Goal: Task Accomplishment & Management: Use online tool/utility

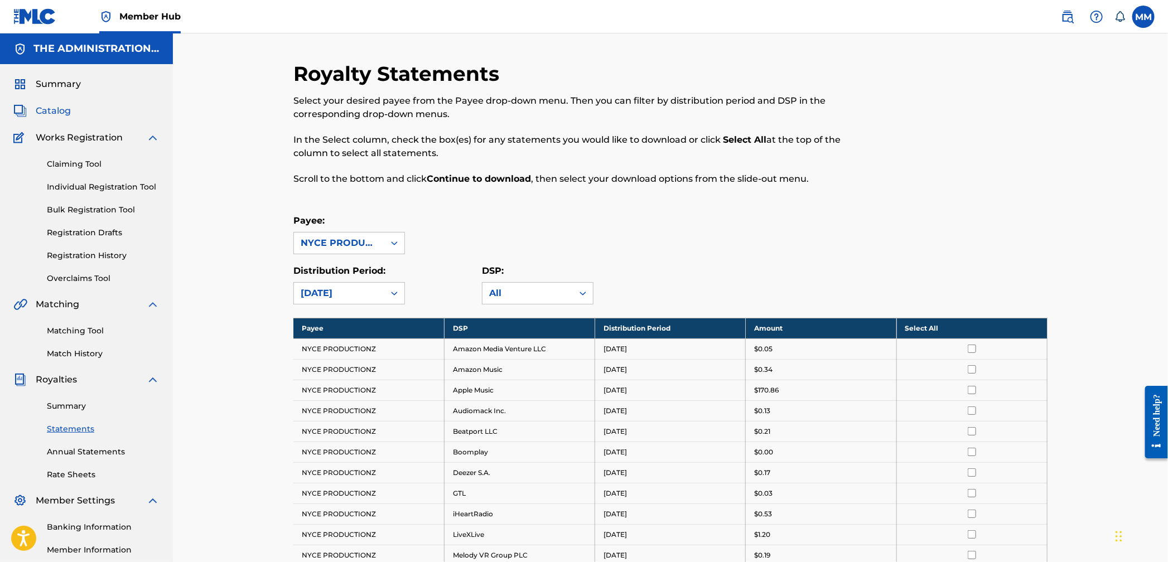
click at [54, 116] on span "Catalog" at bounding box center [53, 110] width 35 height 13
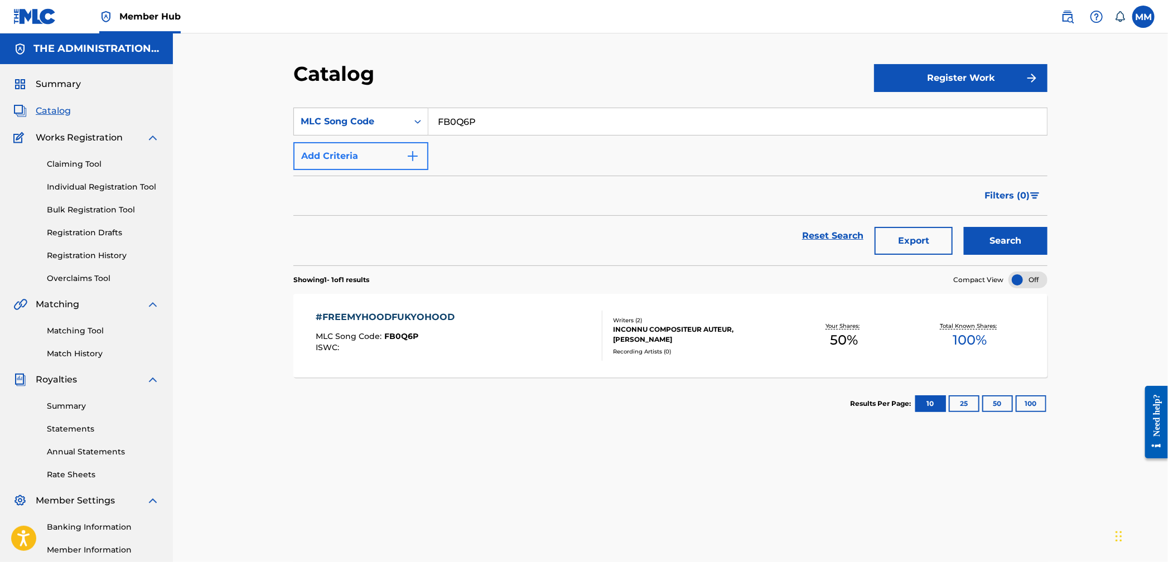
drag, startPoint x: 498, startPoint y: 125, endPoint x: 405, endPoint y: 165, distance: 100.2
click at [324, 98] on section "SearchWithCriteria498b4465-bb3d-4037-8051-b9061cfa252c MLC Song Code FB0Q6P Add…" at bounding box center [670, 179] width 754 height 171
click at [1015, 248] on button "Search" at bounding box center [1006, 241] width 84 height 28
click at [530, 346] on div "#FREEMYHOODFUKYOHOOD MLC Song Code : FB0Q6P ISWC :" at bounding box center [459, 336] width 287 height 50
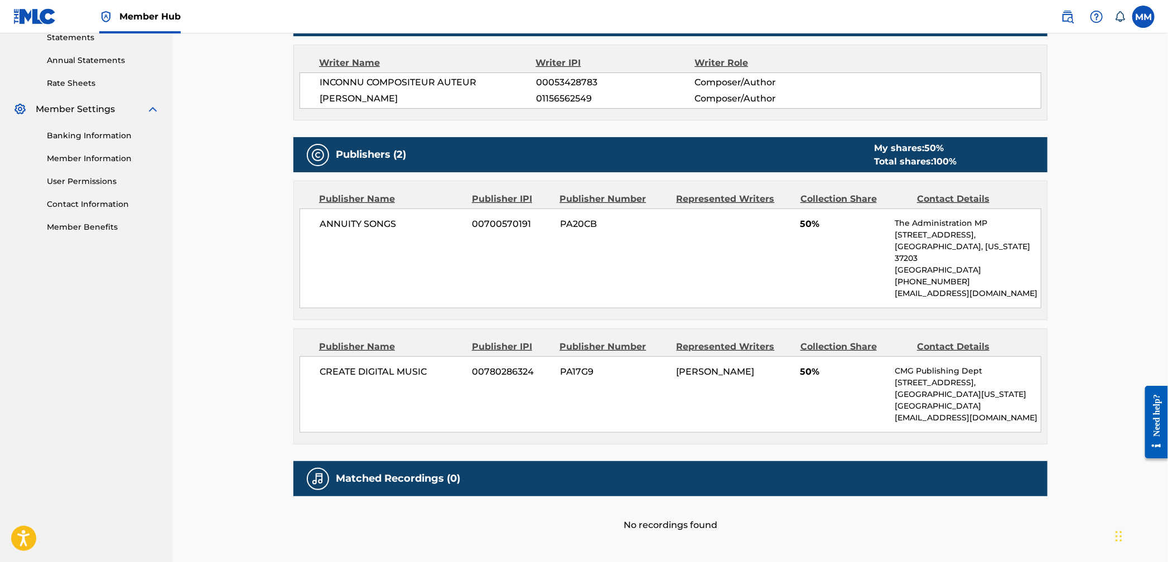
scroll to position [402, 0]
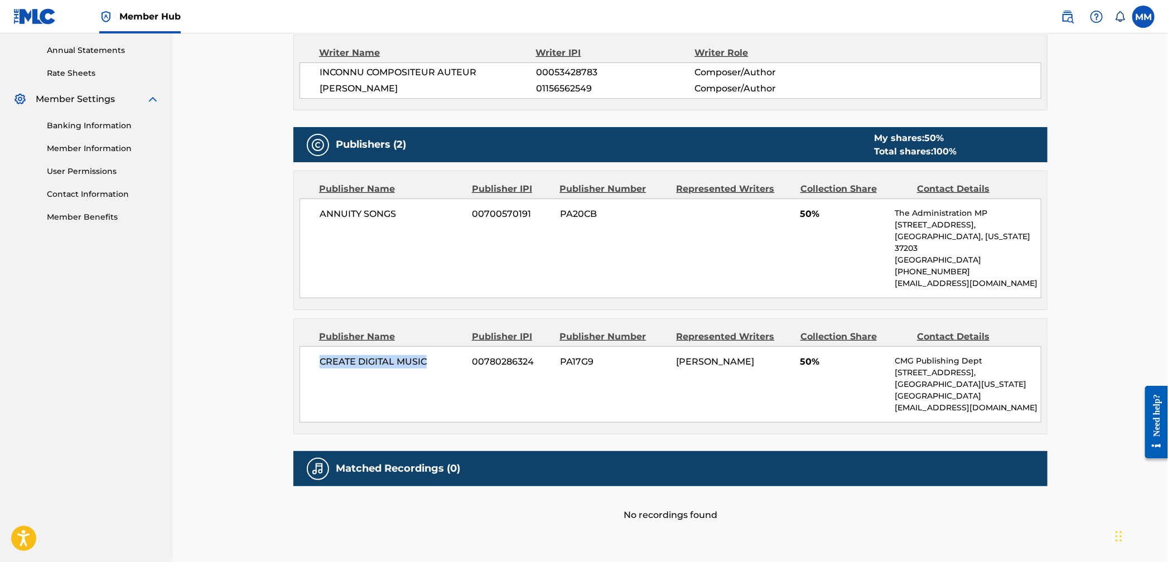
drag, startPoint x: 322, startPoint y: 351, endPoint x: 437, endPoint y: 357, distance: 115.1
click at [437, 357] on div "CREATE DIGITAL MUSIC 00780286324 PA17G9 [PERSON_NAME] 50% CMG Publishing Dept […" at bounding box center [671, 384] width 742 height 76
copy span "CREATE DIGITAL MUSIC"
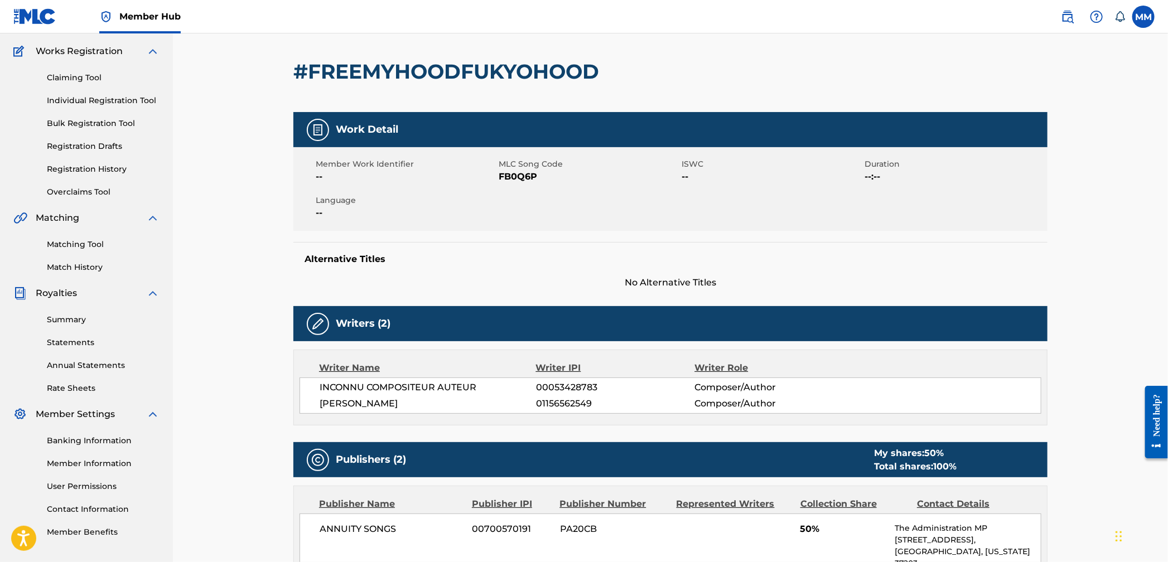
scroll to position [0, 0]
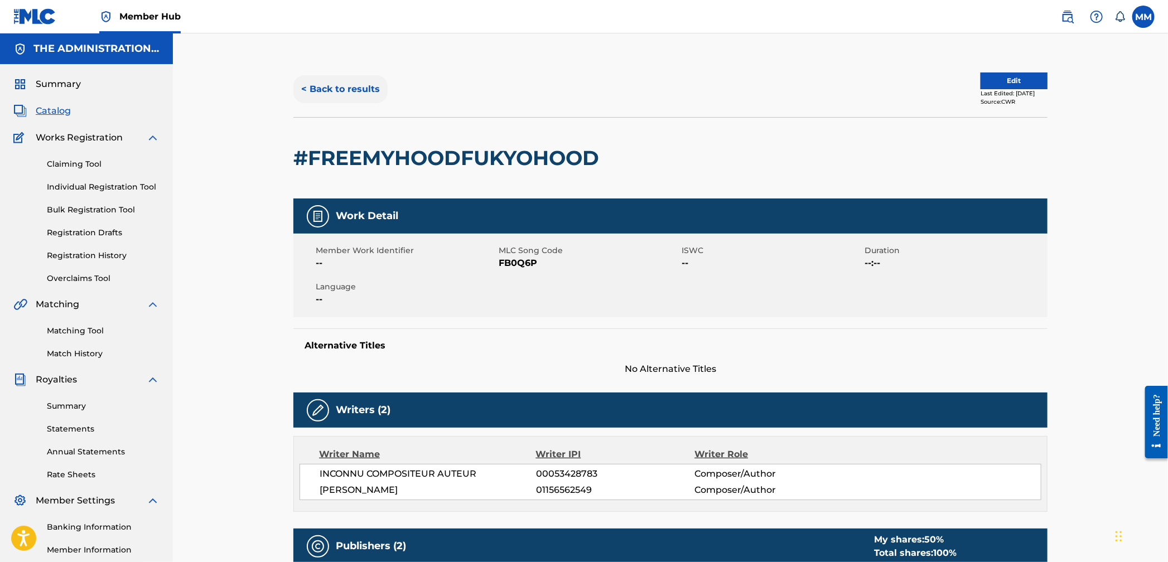
click at [318, 91] on button "< Back to results" at bounding box center [340, 89] width 94 height 28
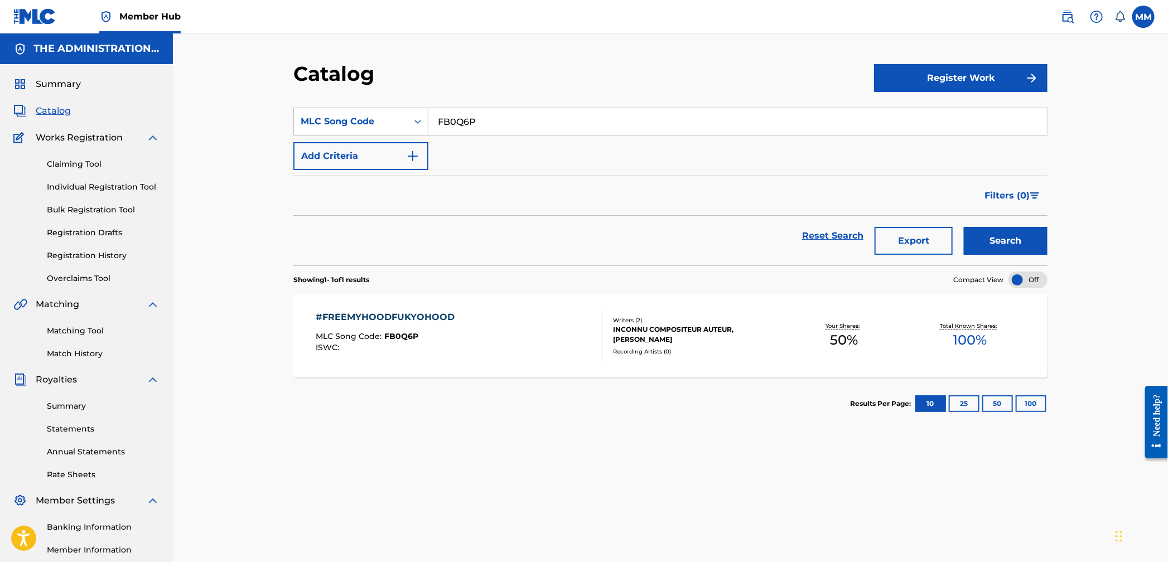
drag, startPoint x: 455, startPoint y: 115, endPoint x: 369, endPoint y: 112, distance: 85.9
click at [369, 112] on div "SearchWithCriteria498b4465-bb3d-4037-8051-b9061cfa252c MLC Song Code FB0Q6P" at bounding box center [670, 122] width 754 height 28
drag, startPoint x: 514, startPoint y: 119, endPoint x: 373, endPoint y: 102, distance: 142.1
click at [373, 102] on section "SearchWithCriteria498b4465-bb3d-4037-8051-b9061cfa252c MLC Song Code FB0Q6P Add…" at bounding box center [670, 179] width 754 height 171
type input "IVD94C"
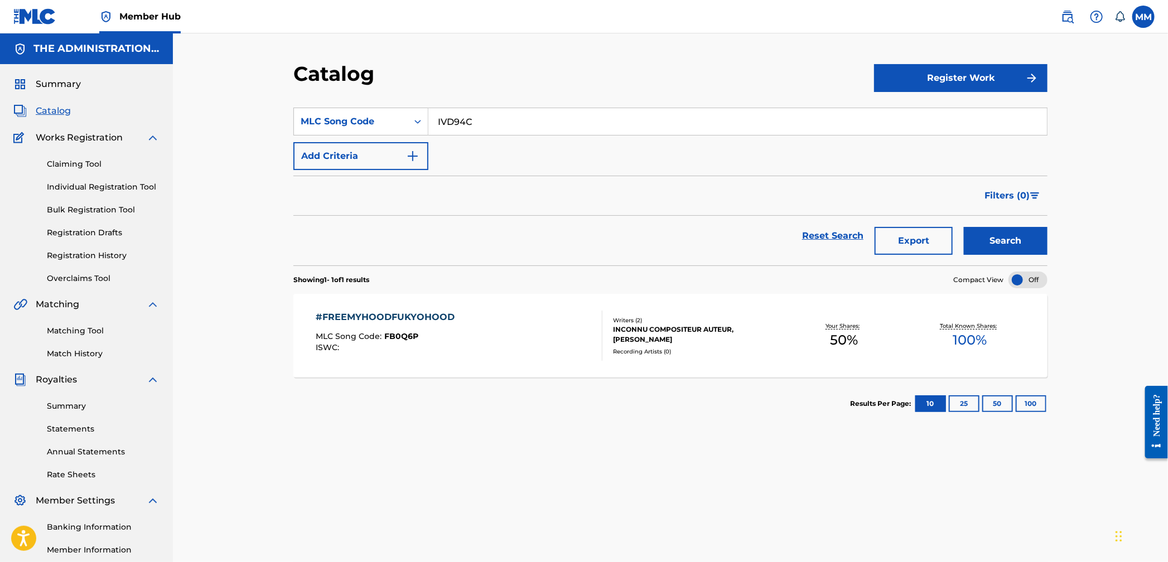
click at [964, 227] on button "Search" at bounding box center [1006, 241] width 84 height 28
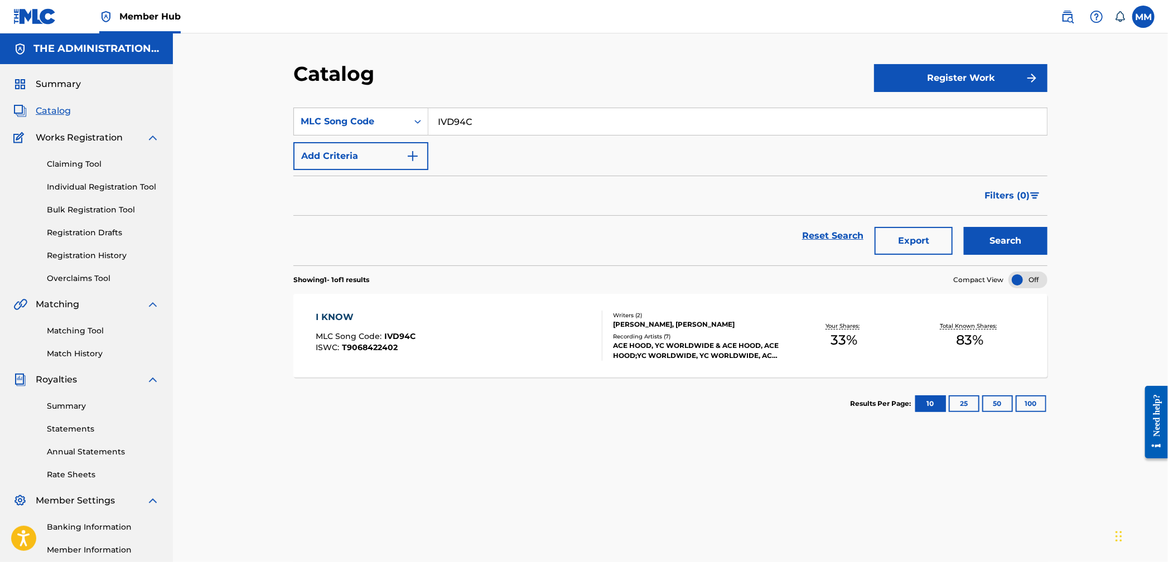
click at [522, 313] on div "I KNOW MLC Song Code : IVD94C ISWC : T9068422402" at bounding box center [459, 336] width 287 height 50
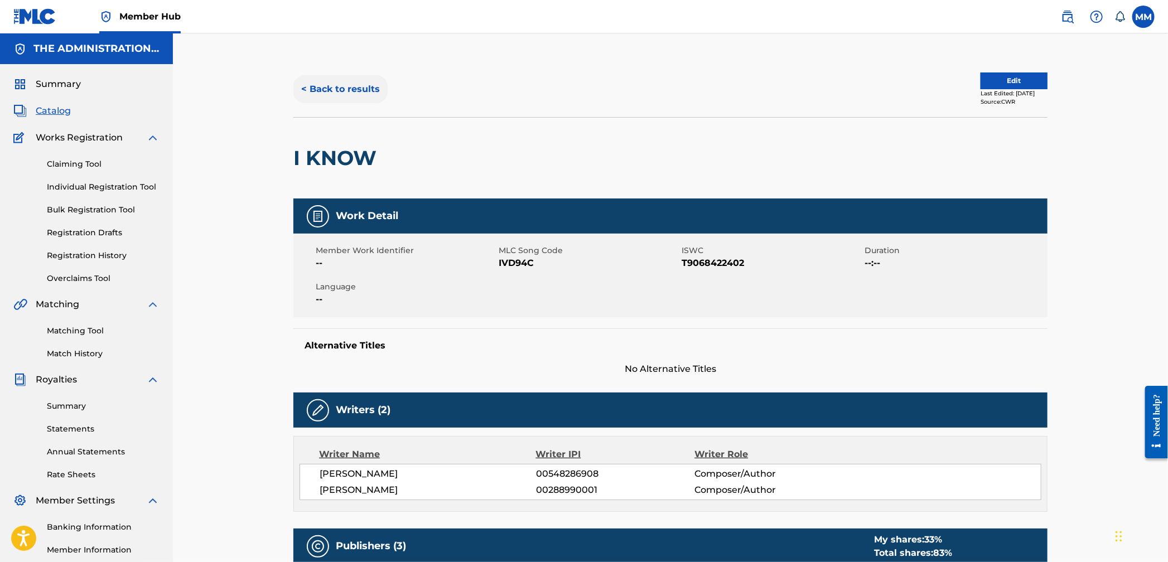
click at [327, 90] on button "< Back to results" at bounding box center [340, 89] width 94 height 28
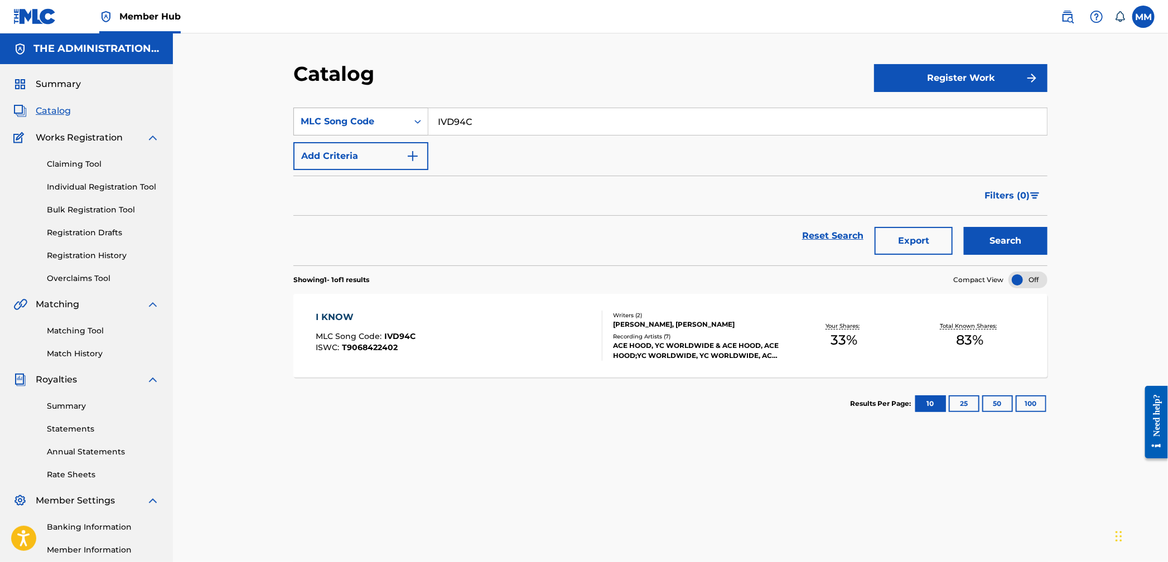
drag, startPoint x: 480, startPoint y: 118, endPoint x: 387, endPoint y: 114, distance: 93.3
click at [387, 114] on div "SearchWithCriteria498b4465-bb3d-4037-8051-b9061cfa252c MLC Song Code IVD94C" at bounding box center [670, 122] width 754 height 28
type input "oc6dbw"
click at [964, 227] on button "Search" at bounding box center [1006, 241] width 84 height 28
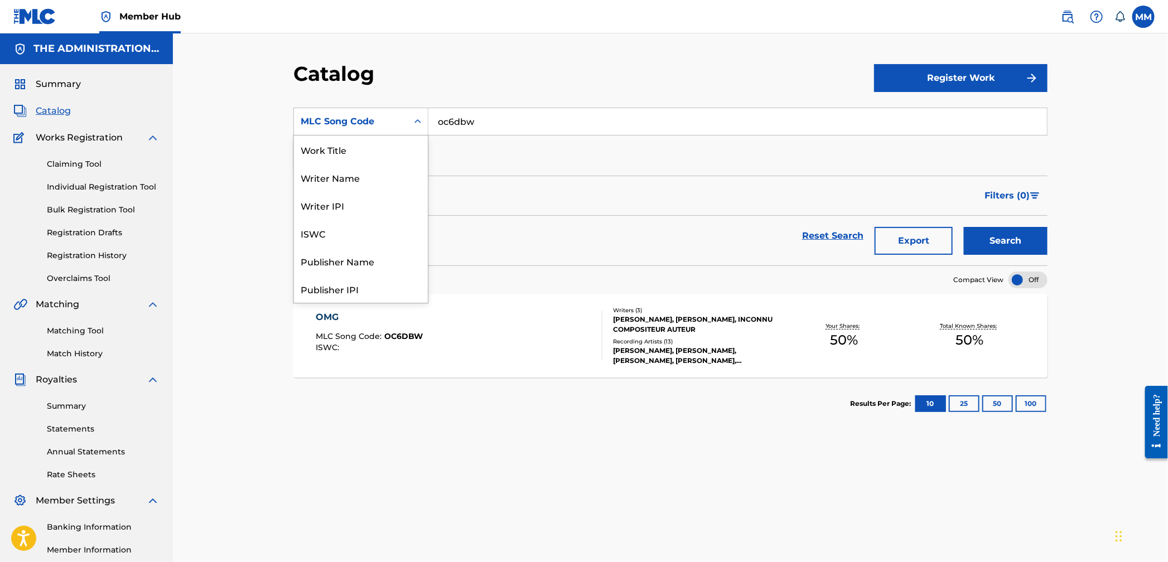
drag, startPoint x: 396, startPoint y: 112, endPoint x: 392, endPoint y: 117, distance: 5.9
click at [396, 112] on div "MLC Song Code" at bounding box center [351, 121] width 114 height 21
click at [63, 330] on link "Matching Tool" at bounding box center [103, 331] width 113 height 12
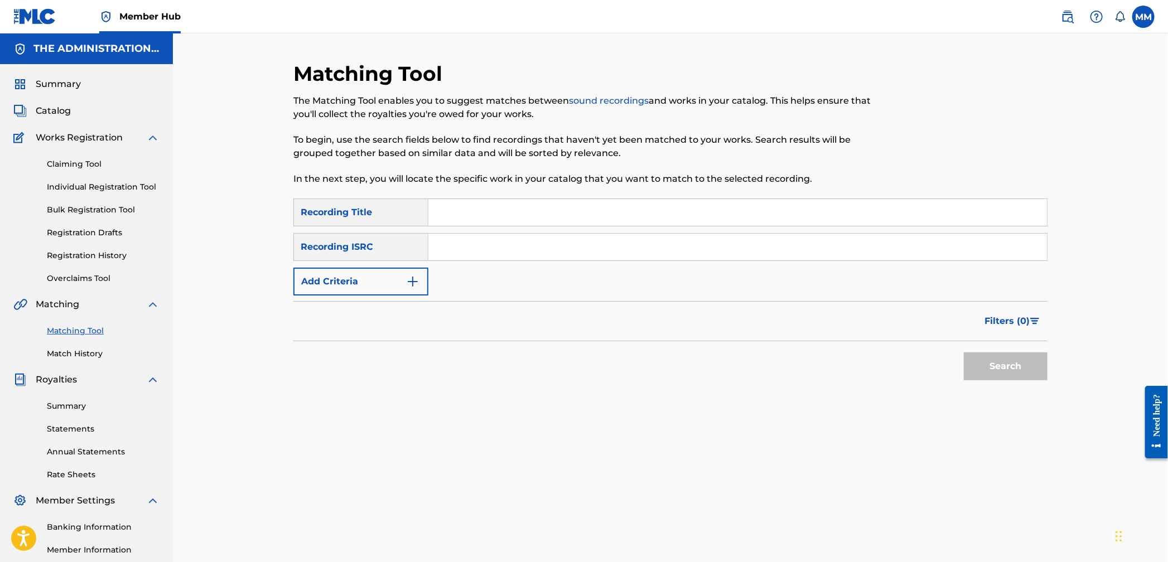
click at [430, 252] on input "Search Form" at bounding box center [737, 247] width 619 height 27
paste input "USLD91769974"
click at [978, 370] on button "Search" at bounding box center [1006, 367] width 84 height 28
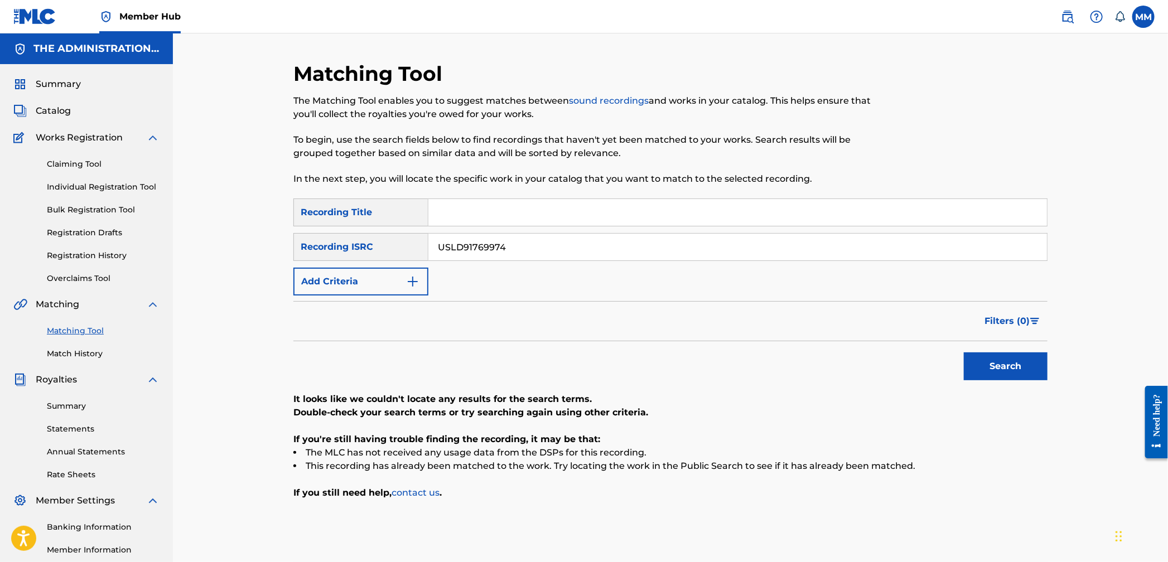
drag, startPoint x: 516, startPoint y: 252, endPoint x: 390, endPoint y: 239, distance: 126.1
click at [390, 238] on div "SearchWithCriteria6543bc5a-9c30-4478-9ac5-06e7dd15a58d Recording ISRC USLD91769…" at bounding box center [670, 247] width 754 height 28
paste input "SM12403313"
click at [984, 379] on button "Search" at bounding box center [1006, 367] width 84 height 28
drag, startPoint x: 522, startPoint y: 253, endPoint x: 359, endPoint y: 239, distance: 163.5
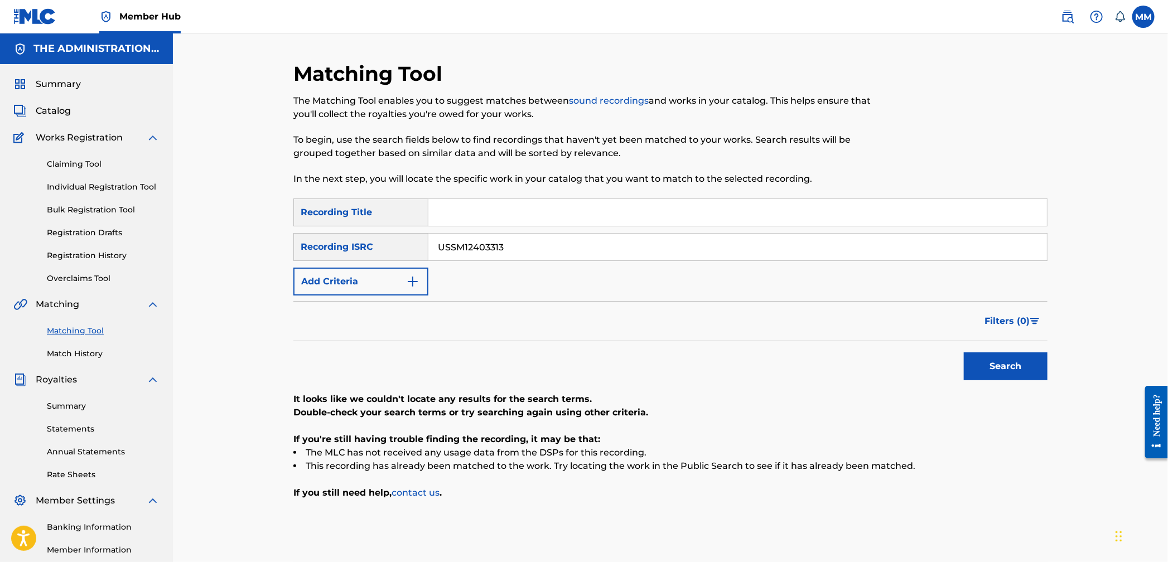
click at [359, 239] on div "SearchWithCriteria6543bc5a-9c30-4478-9ac5-06e7dd15a58d Recording ISRC USSM12403…" at bounding box center [670, 247] width 754 height 28
paste input "6785"
click at [998, 374] on button "Search" at bounding box center [1006, 367] width 84 height 28
drag, startPoint x: 523, startPoint y: 248, endPoint x: 356, endPoint y: 234, distance: 167.9
click at [359, 234] on div "SearchWithCriteria6543bc5a-9c30-4478-9ac5-06e7dd15a58d Recording ISRC USSM12406…" at bounding box center [670, 247] width 754 height 28
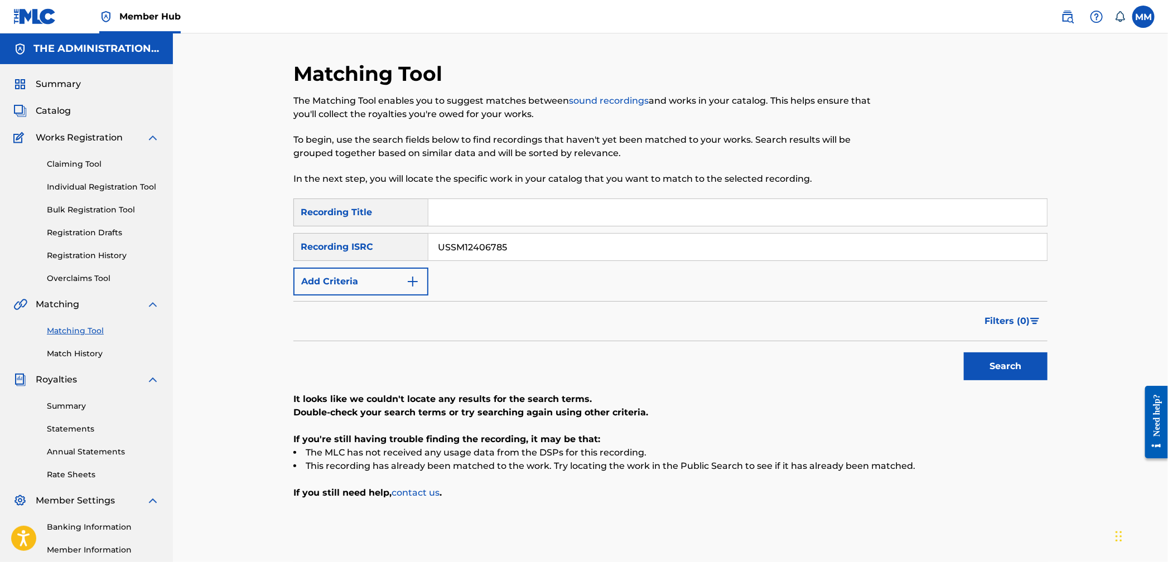
paste input "500658"
drag, startPoint x: 985, startPoint y: 364, endPoint x: 974, endPoint y: 363, distance: 10.7
click at [985, 364] on button "Search" at bounding box center [1006, 367] width 84 height 28
drag, startPoint x: 544, startPoint y: 252, endPoint x: 363, endPoint y: 226, distance: 183.0
click at [366, 225] on div "SearchWithCriteria7704b19c-531d-4c03-964b-d3a2480fd938 Recording Title SearchWi…" at bounding box center [670, 247] width 754 height 97
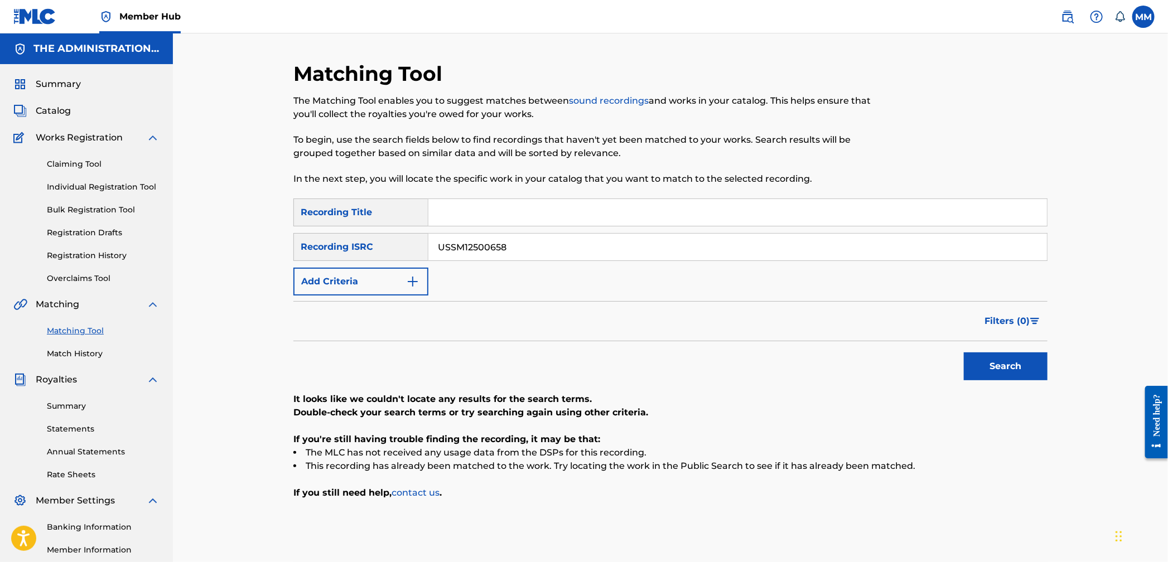
paste input "403305"
type input "USSM12403305"
click at [996, 376] on button "Search" at bounding box center [1006, 367] width 84 height 28
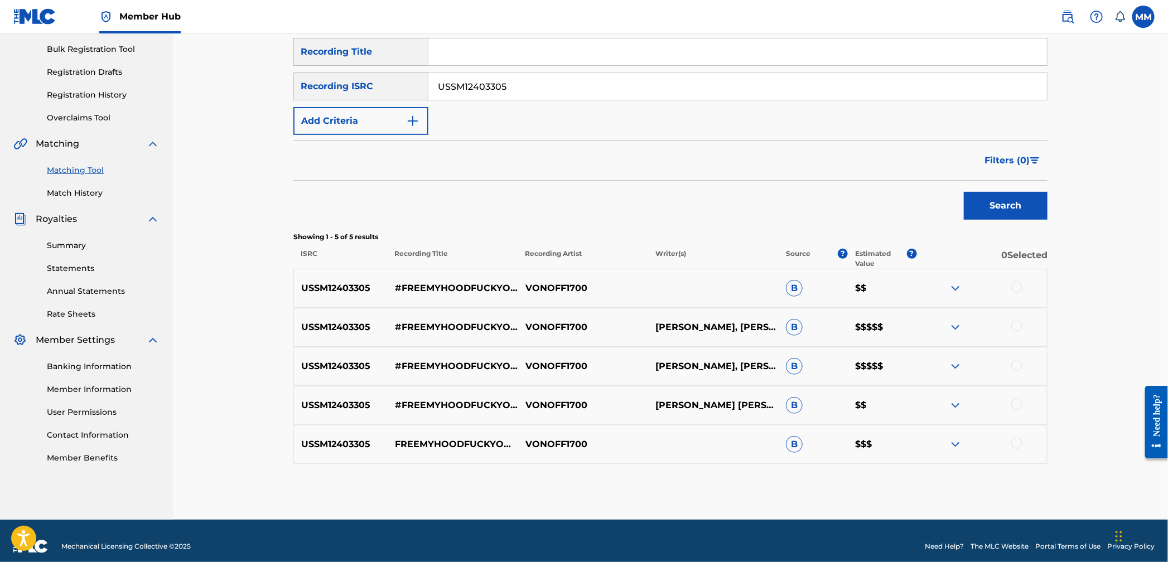
scroll to position [171, 0]
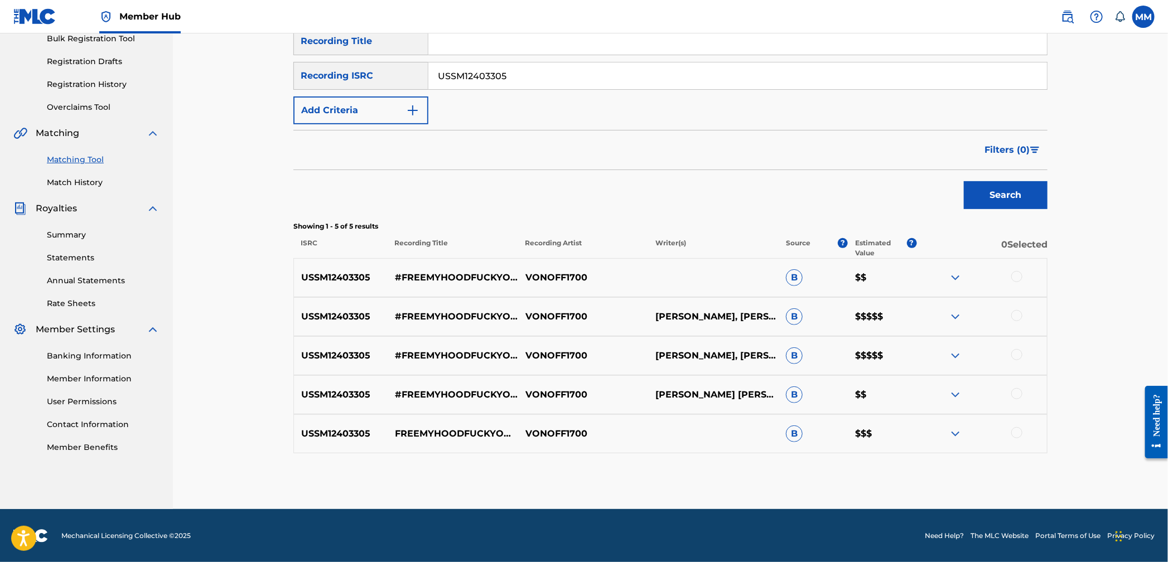
drag, startPoint x: 1016, startPoint y: 274, endPoint x: 1022, endPoint y: 316, distance: 41.7
click at [1016, 274] on div at bounding box center [1016, 276] width 11 height 11
click at [1017, 315] on div at bounding box center [1016, 315] width 11 height 11
drag, startPoint x: 1021, startPoint y: 348, endPoint x: 1020, endPoint y: 363, distance: 15.1
click at [1021, 349] on div at bounding box center [981, 355] width 131 height 13
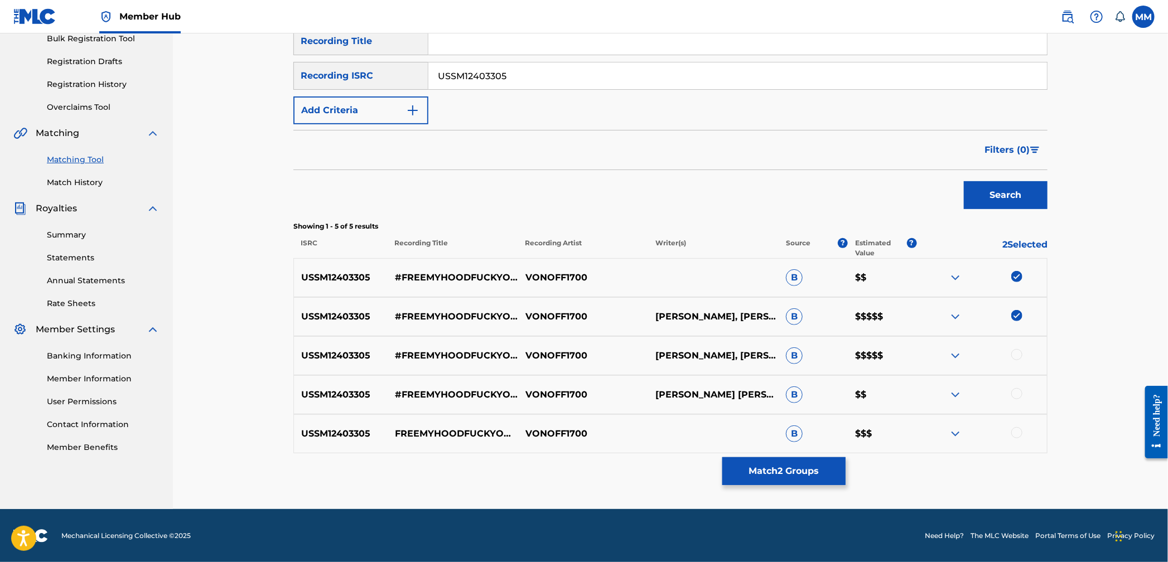
drag, startPoint x: 1017, startPoint y: 353, endPoint x: 1022, endPoint y: 388, distance: 34.9
click at [1017, 353] on div at bounding box center [1016, 354] width 11 height 11
drag, startPoint x: 1016, startPoint y: 396, endPoint x: 1015, endPoint y: 424, distance: 28.5
click at [1016, 396] on div at bounding box center [1016, 393] width 11 height 11
click at [1019, 428] on div at bounding box center [1016, 432] width 11 height 11
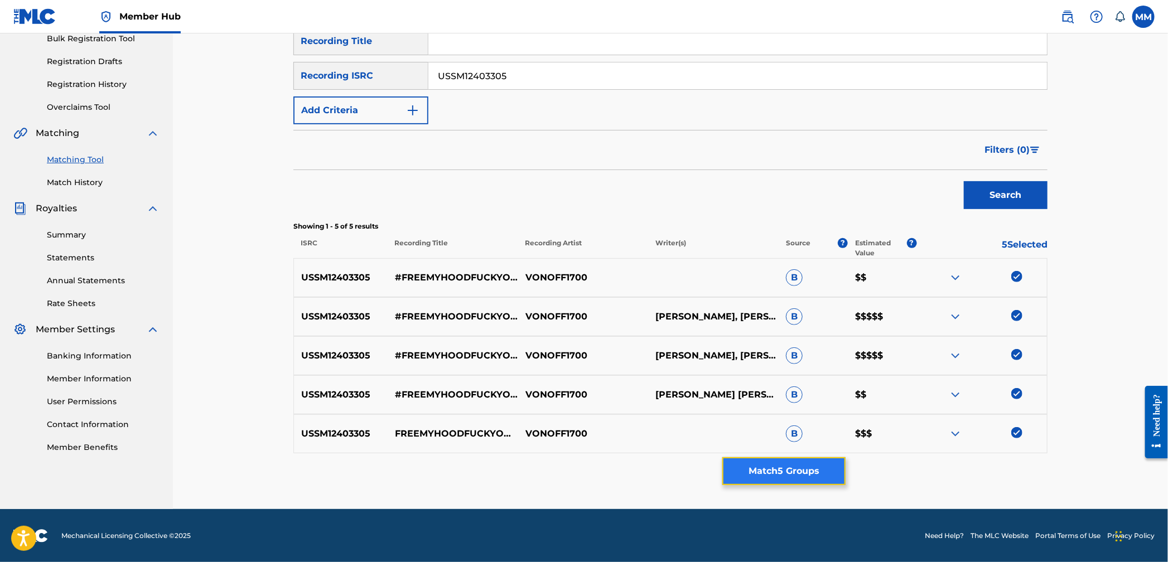
click at [773, 463] on button "Match 5 Groups" at bounding box center [783, 471] width 123 height 28
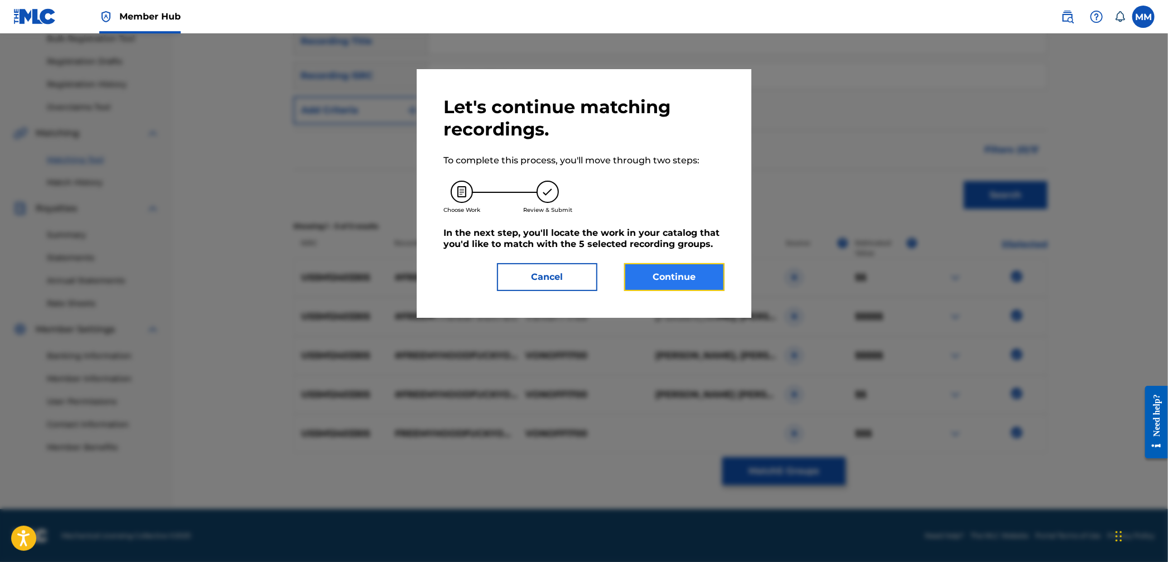
click at [654, 283] on button "Continue" at bounding box center [674, 277] width 100 height 28
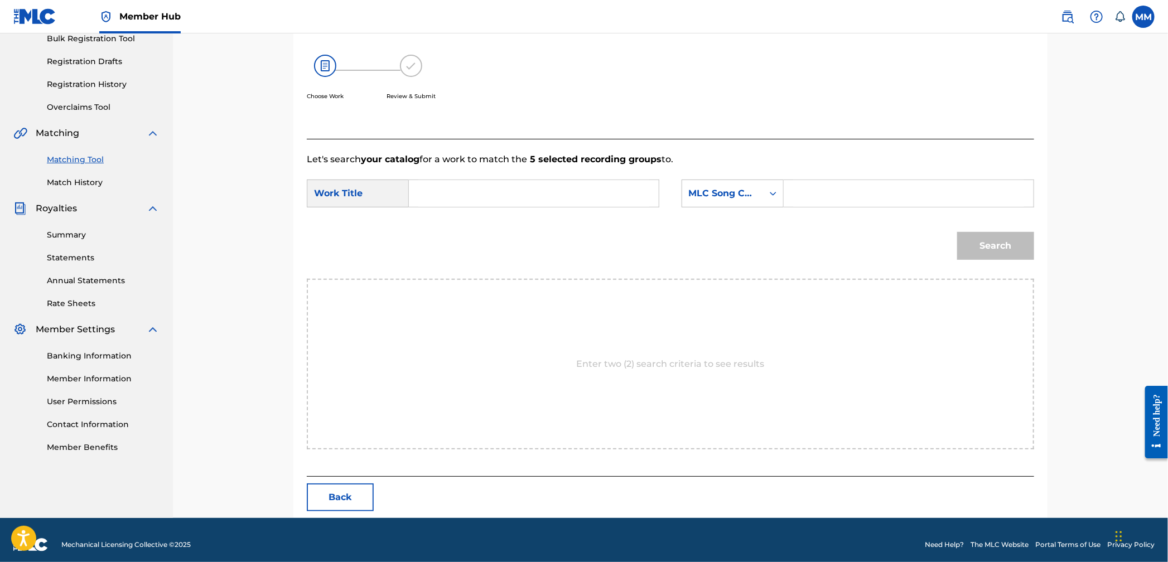
click at [500, 195] on input "Search Form" at bounding box center [533, 193] width 231 height 27
paste input "#FreeMyHoodFuckYoHood"
click at [510, 192] on input "#FreeMyHoodFuckYoHood" at bounding box center [533, 193] width 231 height 27
type input "#FreeMyHoodFukYoHood"
click at [750, 199] on div "MLC Song Code" at bounding box center [722, 193] width 81 height 21
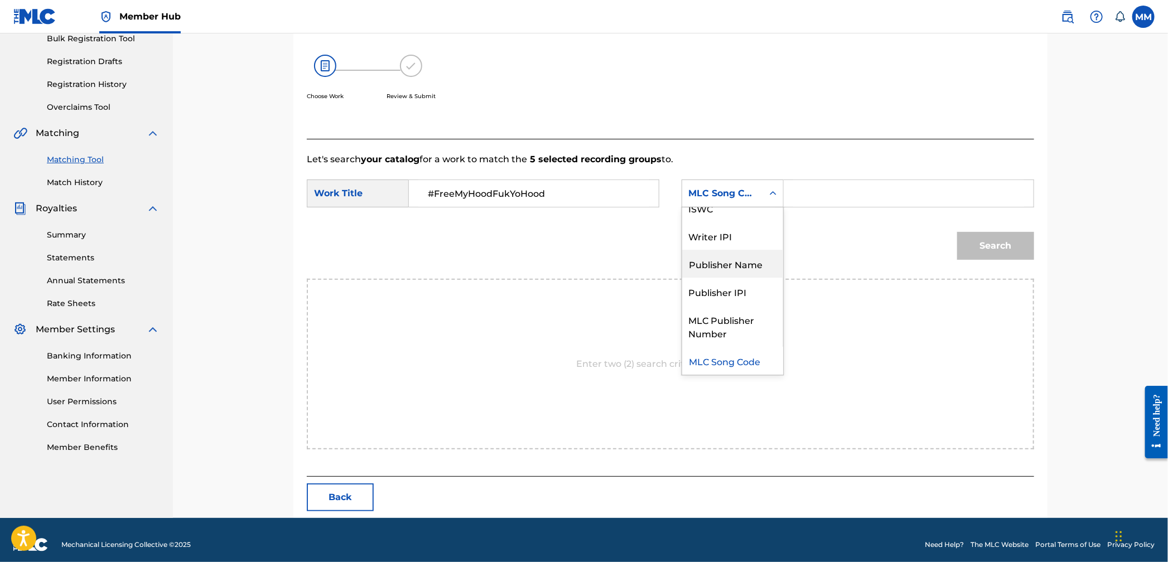
scroll to position [0, 0]
drag, startPoint x: 714, startPoint y: 229, endPoint x: 738, endPoint y: 210, distance: 31.0
click at [714, 228] on div "Writer Name" at bounding box center [732, 221] width 101 height 28
click at [795, 190] on input "Search Form" at bounding box center [908, 193] width 231 height 27
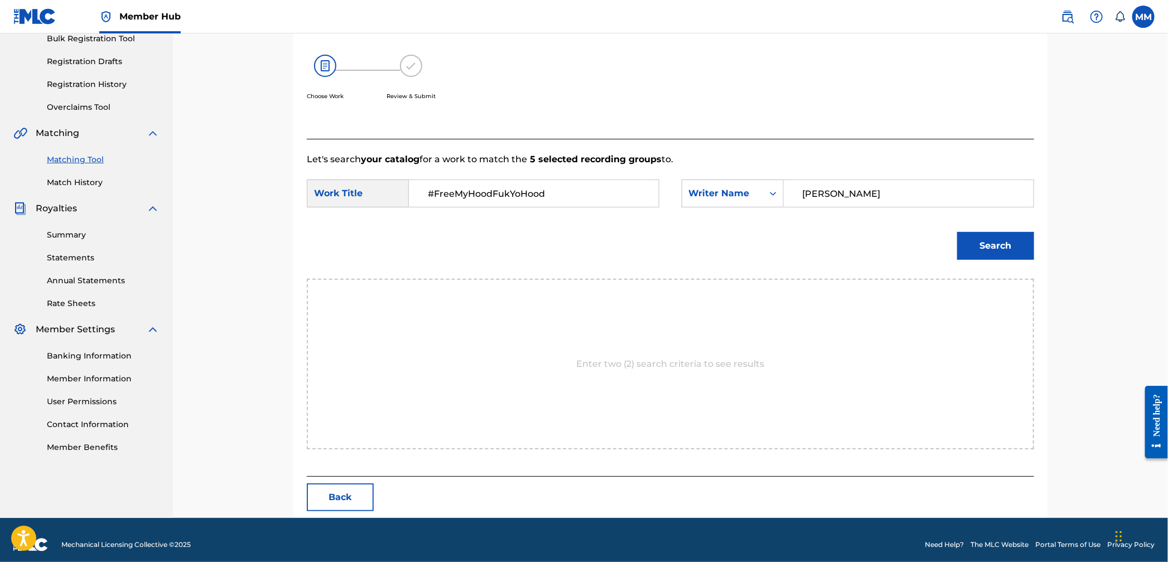
type input "carter"
click at [957, 232] on button "Search" at bounding box center [995, 246] width 77 height 28
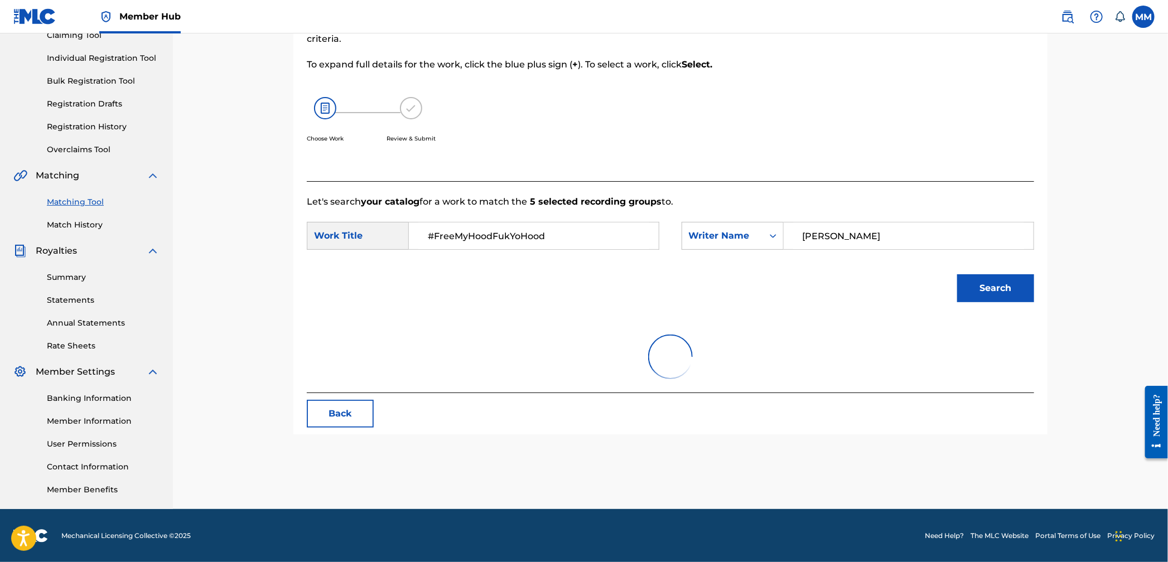
scroll to position [147, 0]
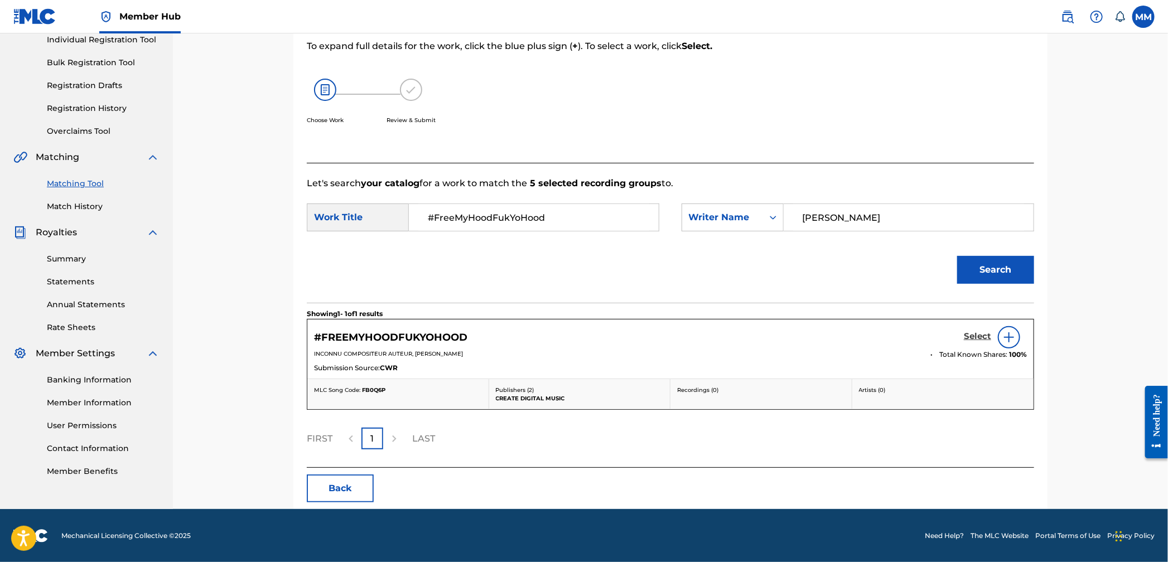
click at [964, 339] on h5 "Select" at bounding box center [977, 336] width 27 height 11
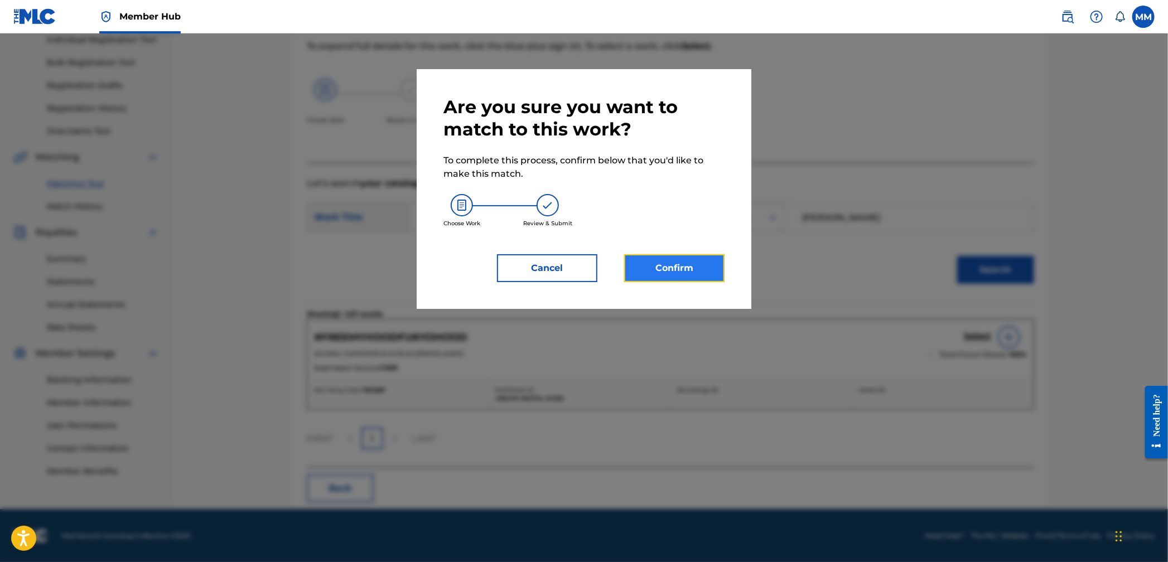
click at [673, 269] on button "Confirm" at bounding box center [674, 268] width 100 height 28
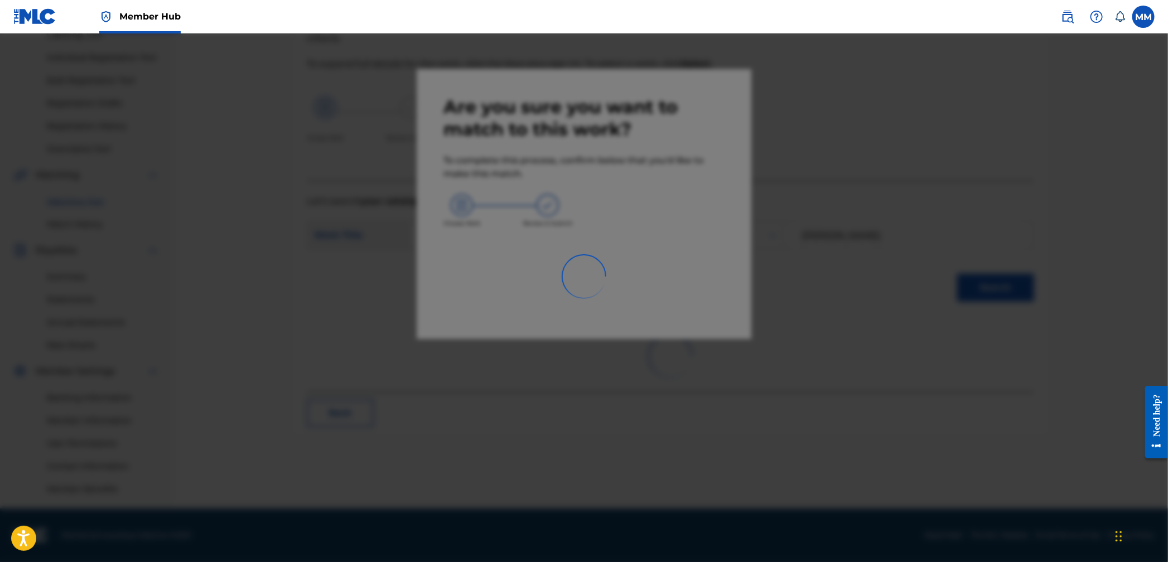
scroll to position [129, 0]
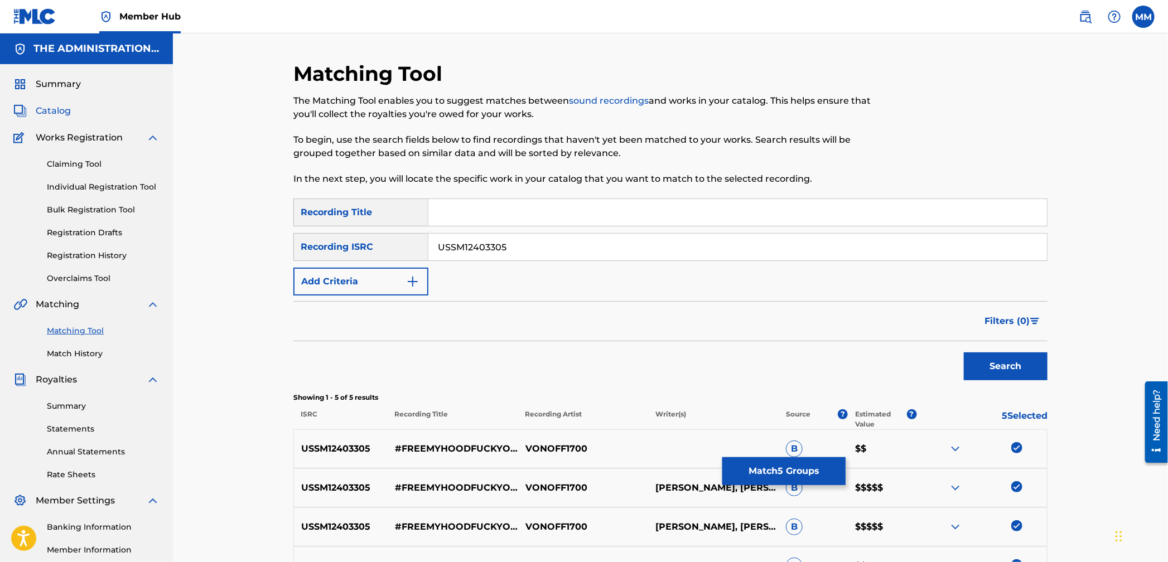
click at [54, 112] on span "Catalog" at bounding box center [53, 110] width 35 height 13
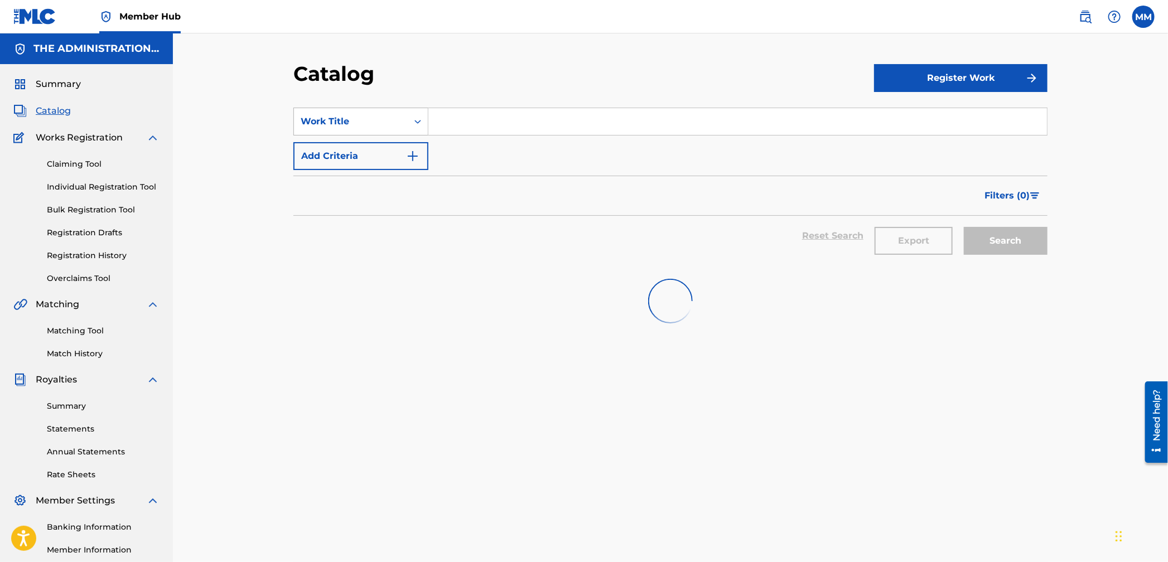
drag, startPoint x: 334, startPoint y: 112, endPoint x: 329, endPoint y: 126, distance: 14.8
click at [334, 112] on div "Work Title" at bounding box center [351, 121] width 114 height 21
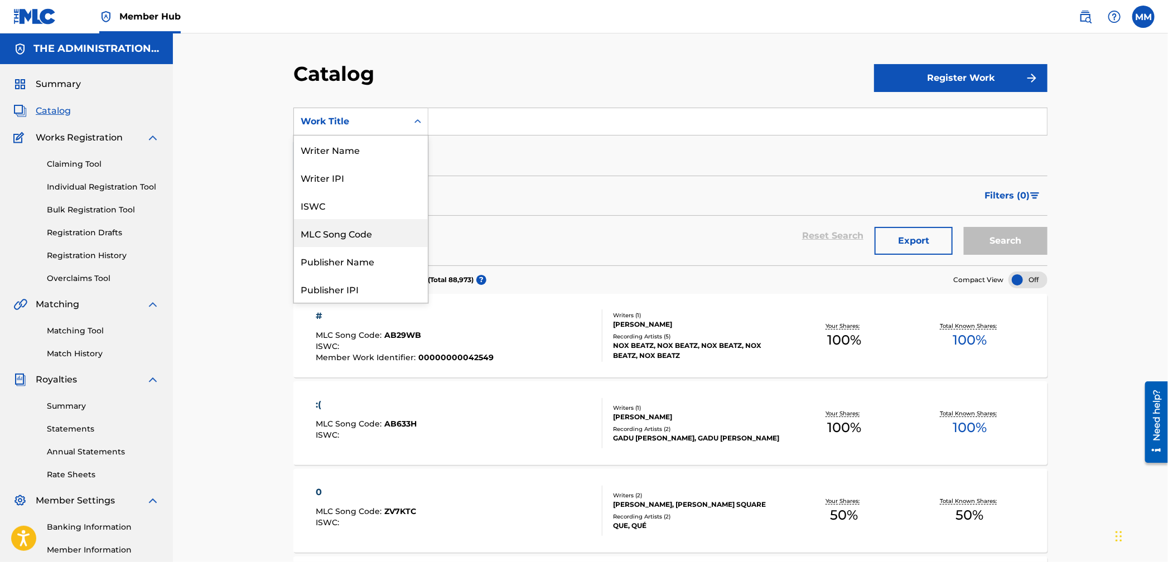
drag, startPoint x: 350, startPoint y: 233, endPoint x: 360, endPoint y: 216, distance: 19.0
click at [351, 231] on div "MLC Song Code" at bounding box center [361, 233] width 134 height 28
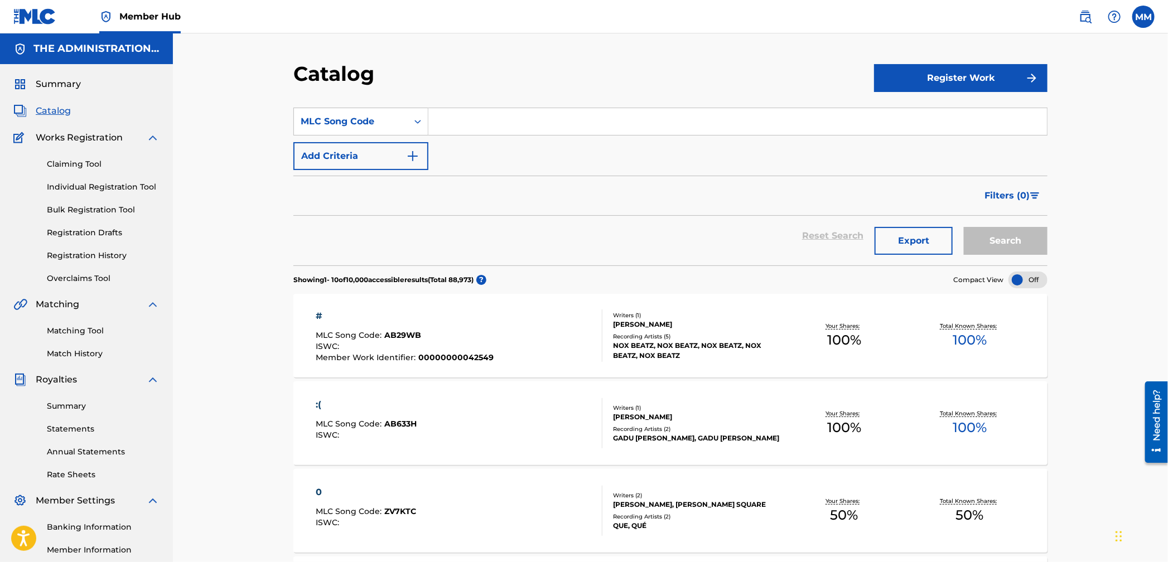
click at [465, 124] on input "Search Form" at bounding box center [737, 121] width 619 height 27
type input "ci6kqu"
click at [964, 227] on button "Search" at bounding box center [1006, 241] width 84 height 28
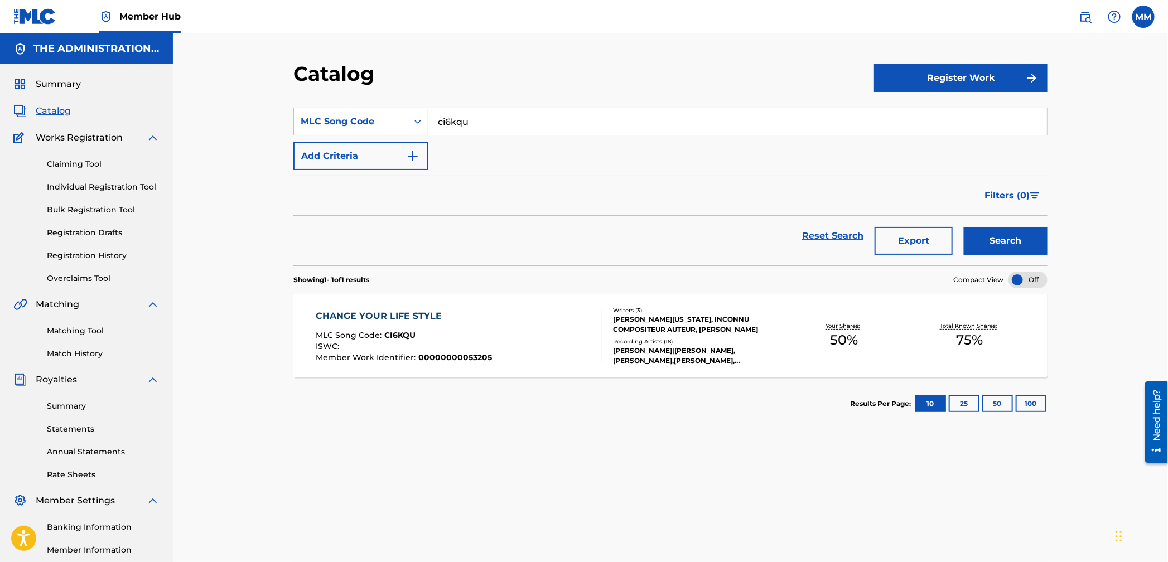
click at [518, 361] on div "CHANGE YOUR LIFE STYLE MLC Song Code : CI6KQU ISWC : Member Work Identifier : 0…" at bounding box center [459, 336] width 287 height 52
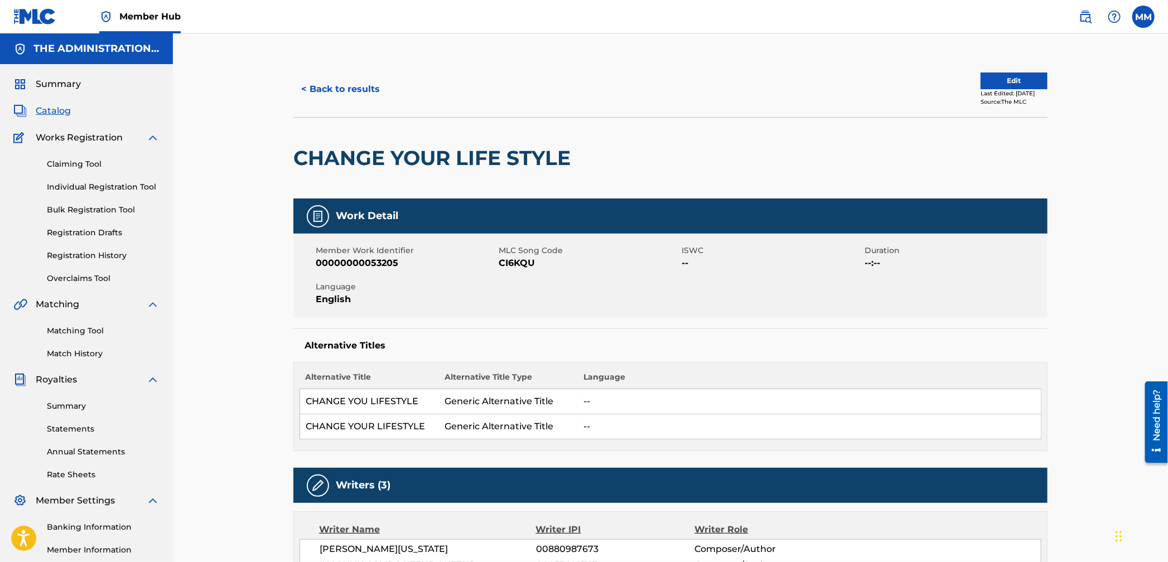
click at [55, 109] on span "Catalog" at bounding box center [53, 110] width 35 height 13
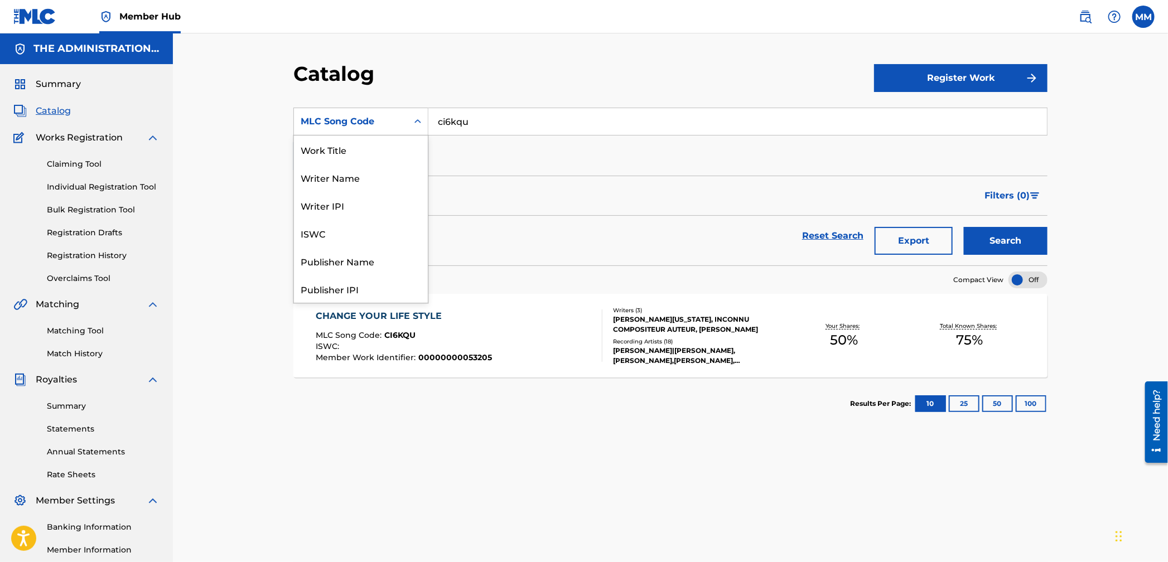
drag, startPoint x: 370, startPoint y: 129, endPoint x: 364, endPoint y: 138, distance: 10.8
click at [370, 129] on div "MLC Song Code" at bounding box center [351, 121] width 114 height 21
drag, startPoint x: 345, startPoint y: 153, endPoint x: 400, endPoint y: 142, distance: 57.0
click at [344, 153] on div "Work Title" at bounding box center [361, 150] width 134 height 28
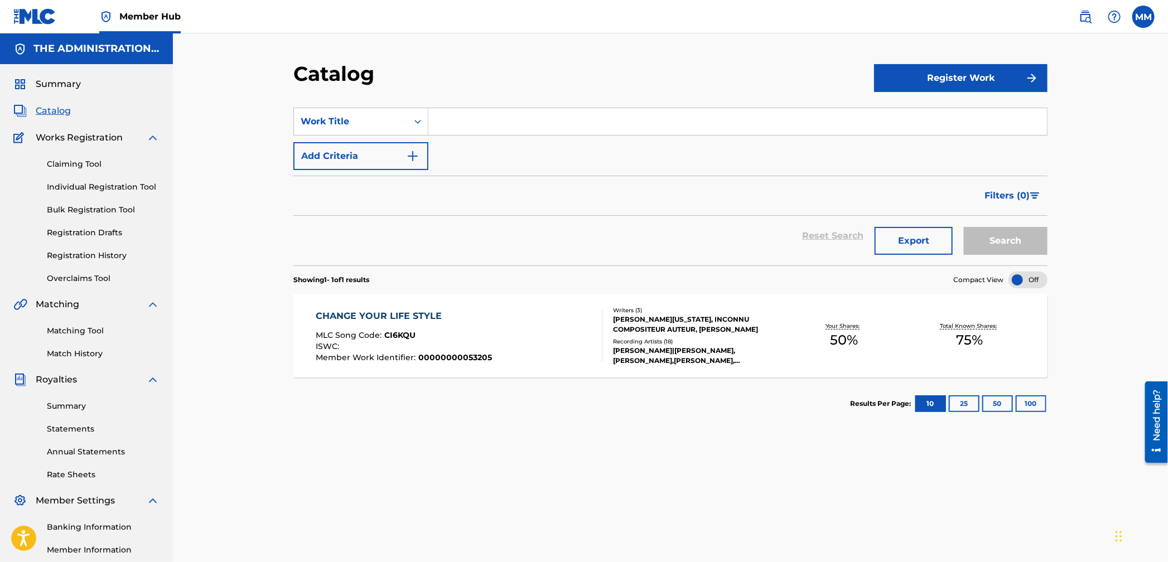
click at [467, 125] on input "Search Form" at bounding box center [737, 121] width 619 height 27
type input "meop chul"
click at [964, 227] on button "Search" at bounding box center [1006, 241] width 84 height 28
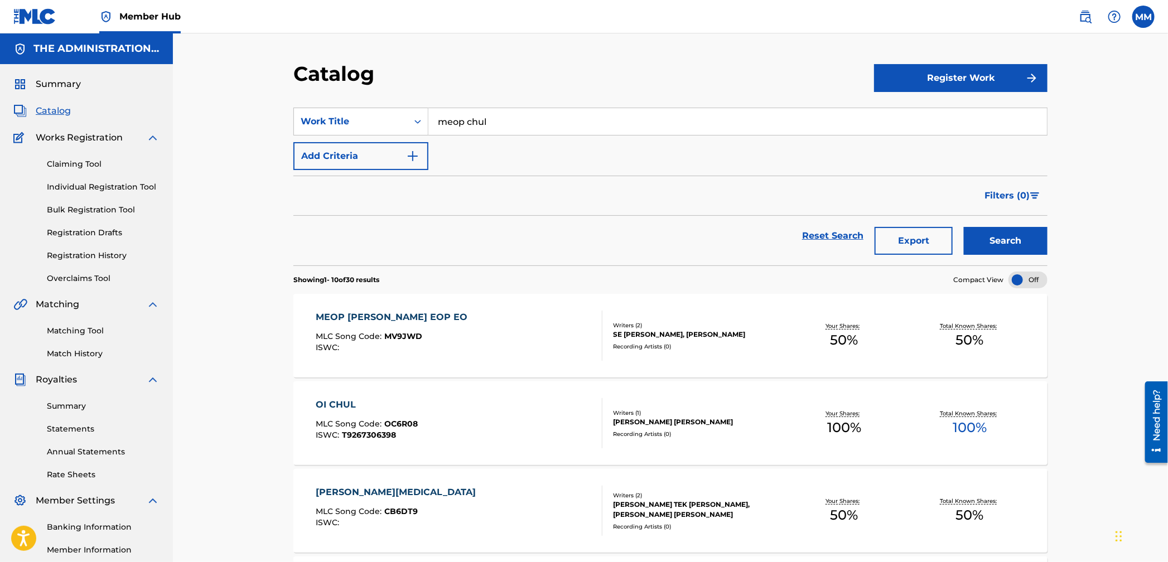
click at [523, 347] on div "MEOP CHUL SU EOP EO MLC Song Code : MV9JWD ISWC :" at bounding box center [459, 336] width 287 height 50
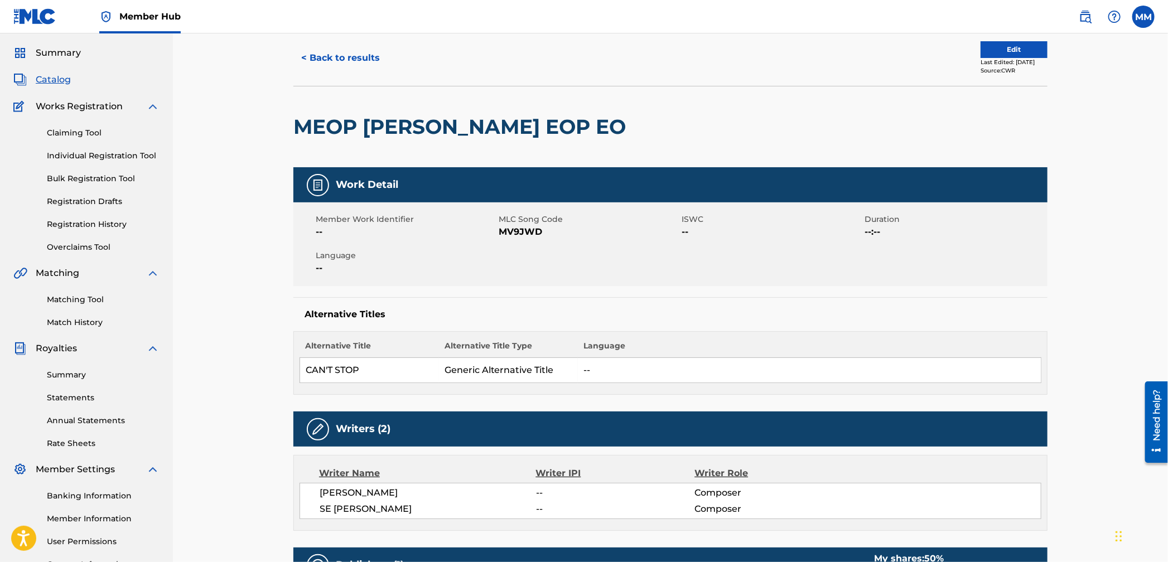
scroll to position [33, 0]
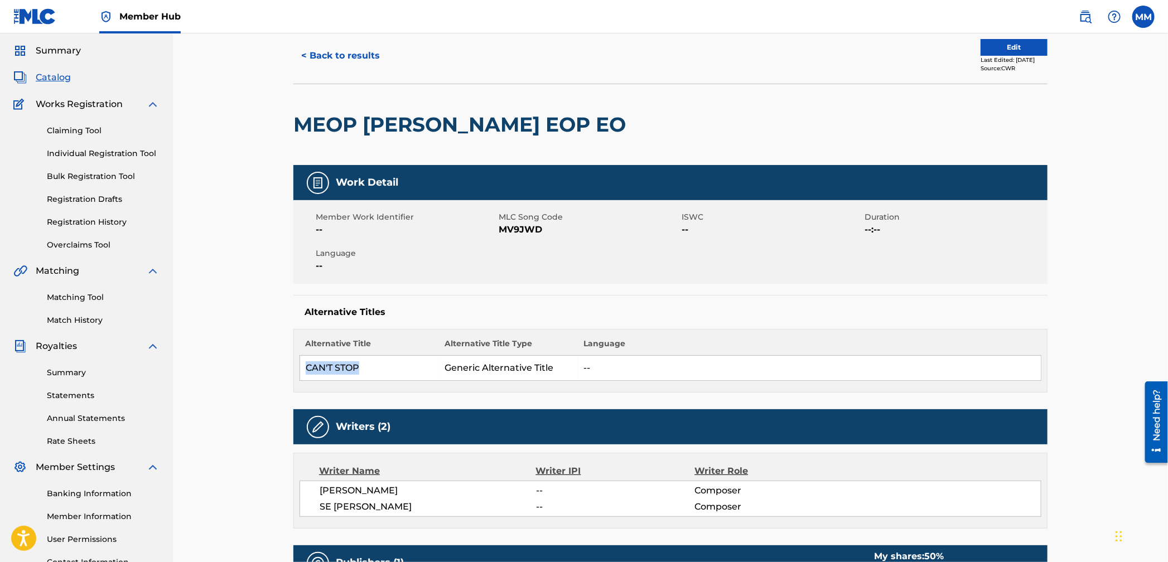
drag, startPoint x: 374, startPoint y: 371, endPoint x: 302, endPoint y: 366, distance: 71.5
click at [302, 366] on td "CAN'T STOP" at bounding box center [369, 368] width 139 height 25
copy td "CAN'T STOP"
click at [334, 53] on button "< Back to results" at bounding box center [340, 56] width 94 height 28
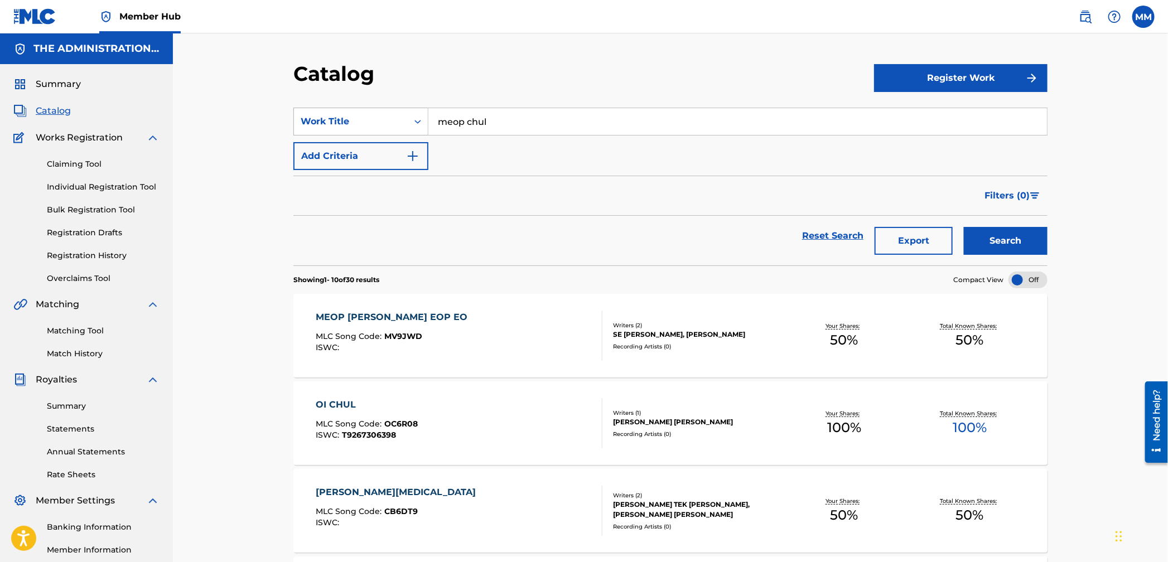
click at [380, 120] on div "Work Title" at bounding box center [351, 121] width 100 height 13
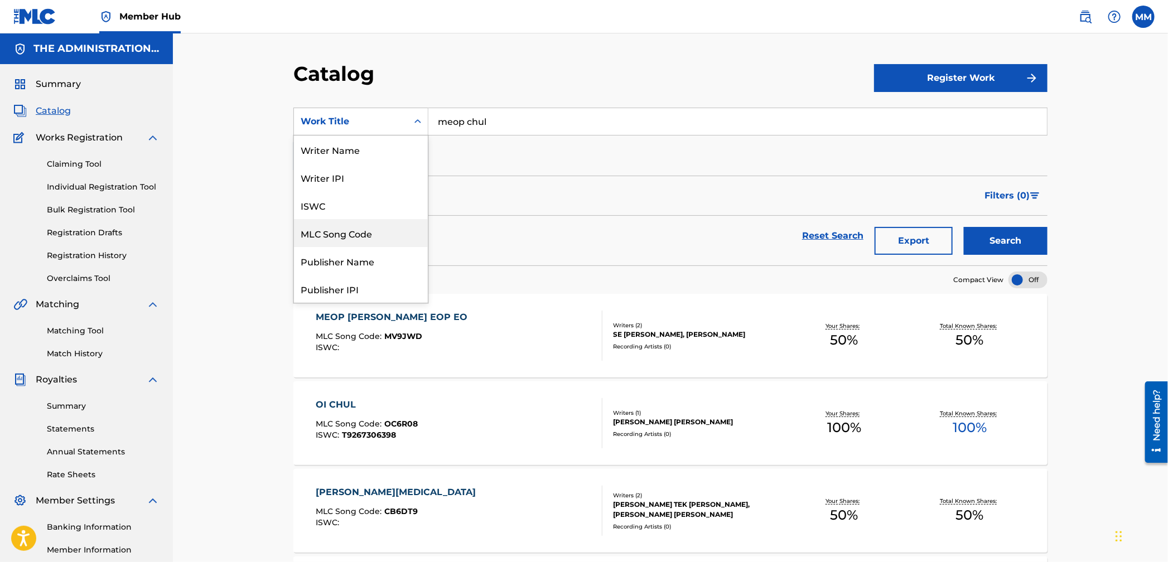
drag, startPoint x: 354, startPoint y: 237, endPoint x: 493, endPoint y: 151, distance: 163.3
click at [354, 237] on div "MLC Song Code" at bounding box center [361, 233] width 134 height 28
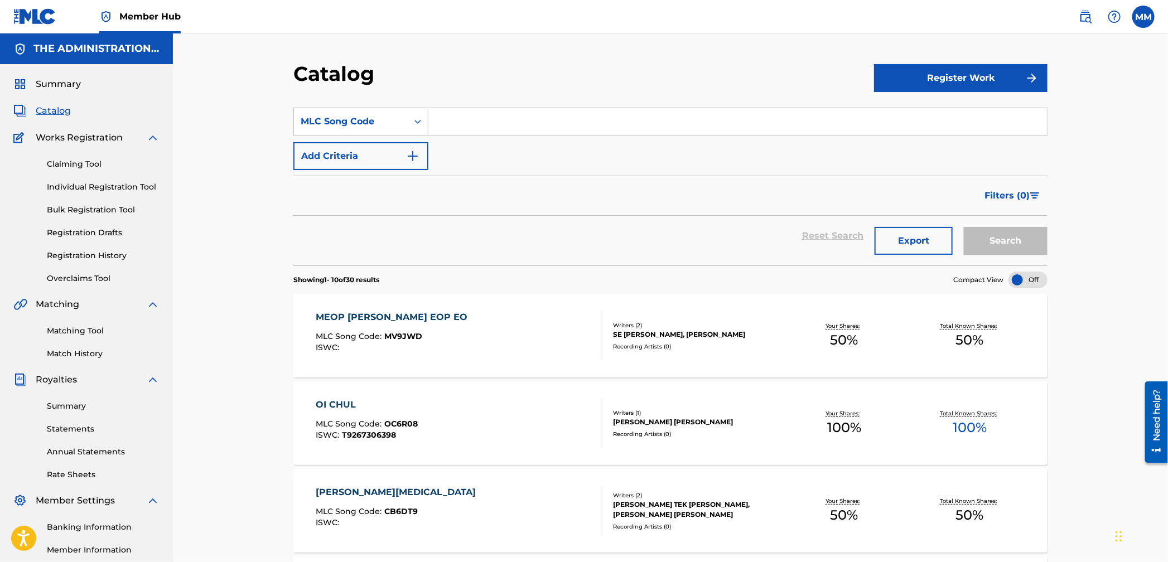
click at [533, 115] on input "Search Form" at bounding box center [737, 121] width 619 height 27
paste input "FB0Q6P"
type input "FB0Q6P"
click at [1001, 239] on button "Search" at bounding box center [1006, 241] width 84 height 28
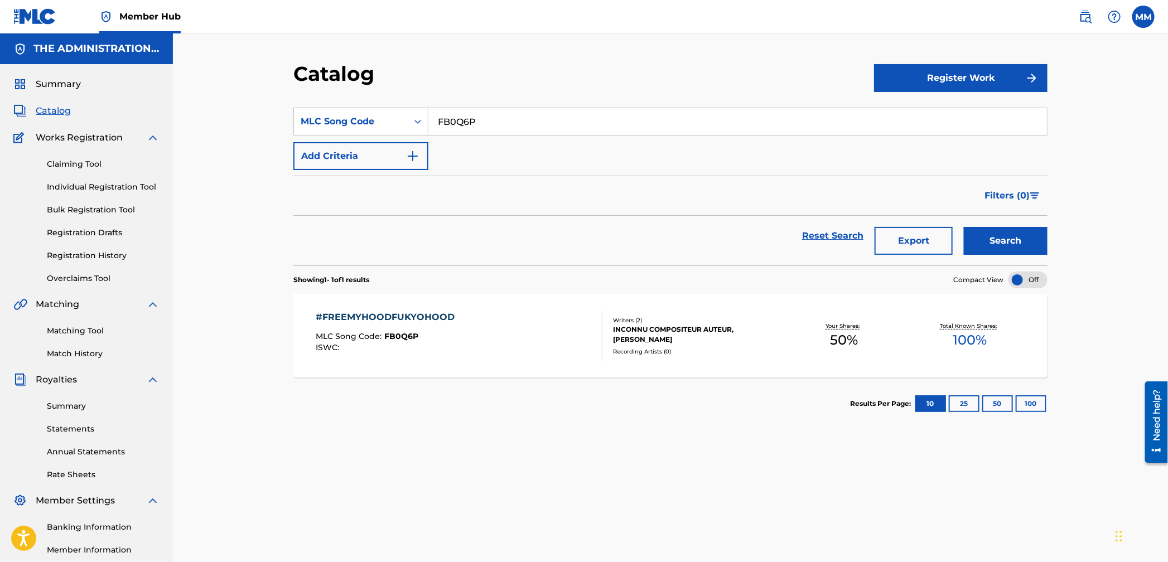
click at [569, 339] on div "#FREEMYHOODFUKYOHOOD MLC Song Code : FB0Q6P ISWC :" at bounding box center [459, 336] width 287 height 50
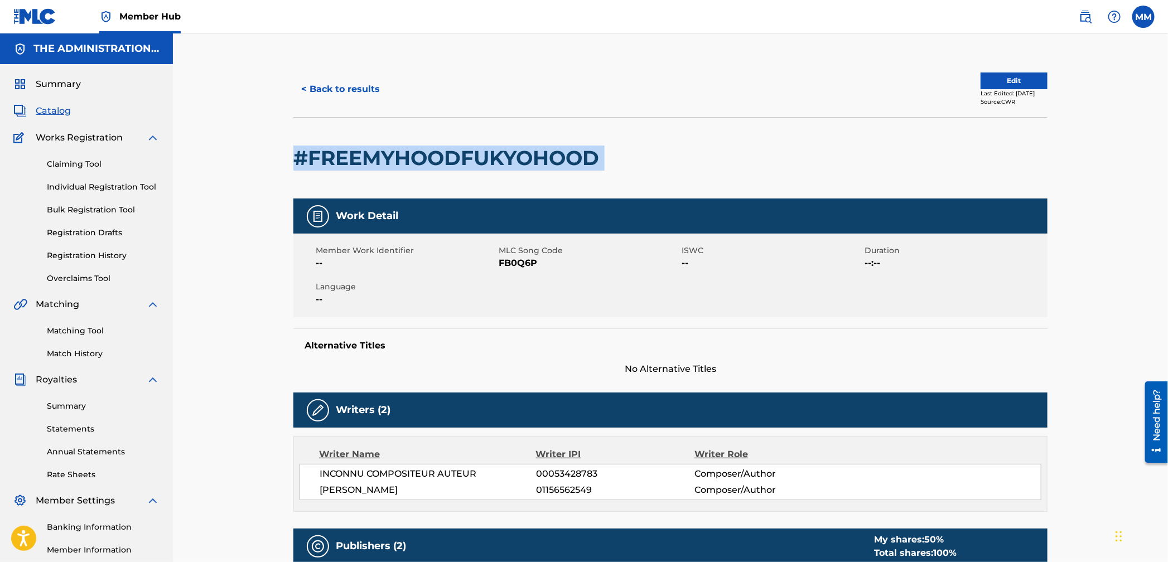
drag, startPoint x: 302, startPoint y: 156, endPoint x: 662, endPoint y: 156, distance: 359.8
click at [662, 156] on div "#FREEMYHOODFUKYOHOOD" at bounding box center [670, 157] width 754 height 81
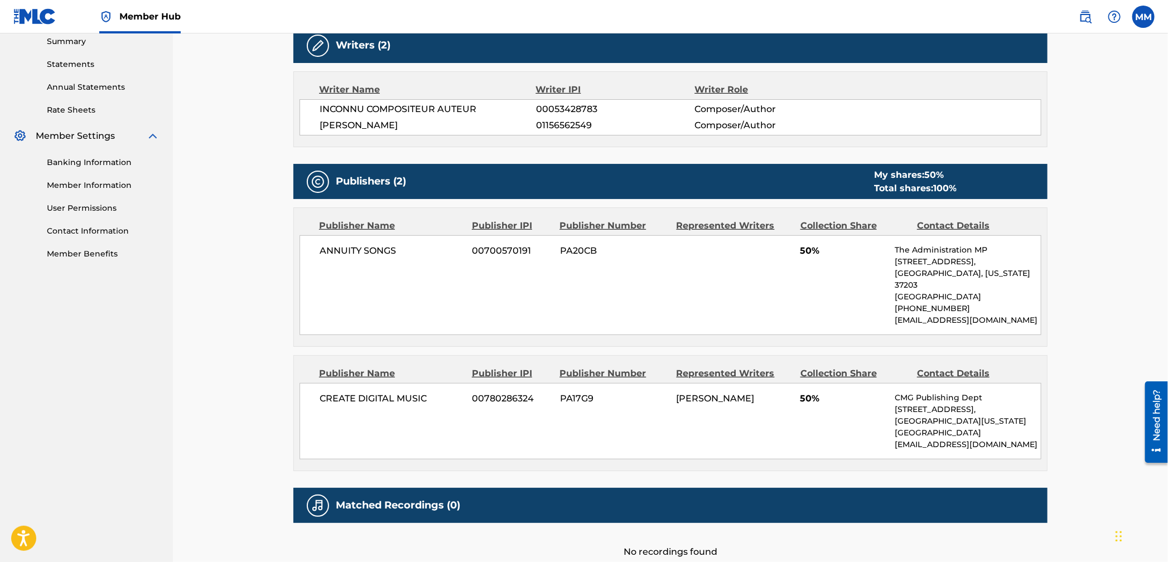
scroll to position [448, 0]
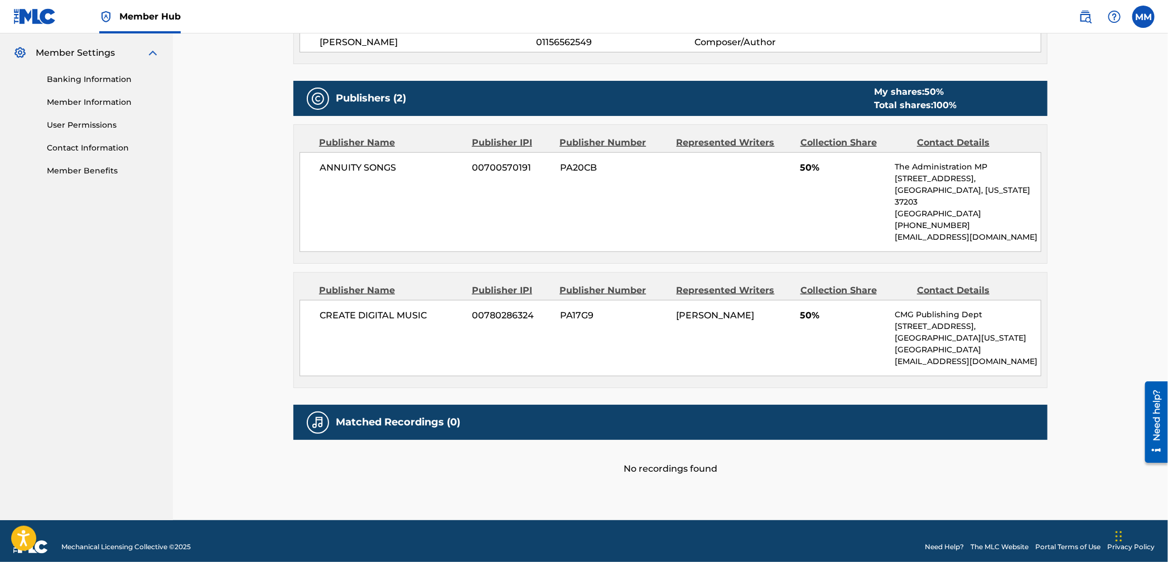
drag, startPoint x: 567, startPoint y: 447, endPoint x: 530, endPoint y: 393, distance: 65.6
click at [566, 446] on div "No recordings found" at bounding box center [670, 458] width 754 height 36
drag, startPoint x: 662, startPoint y: 303, endPoint x: 795, endPoint y: 298, distance: 134.0
click at [795, 300] on div "CREATE DIGITAL MUSIC 00780286324 PA17G9 [PERSON_NAME] 50% CMG Publishing Dept […" at bounding box center [671, 338] width 742 height 76
